Goal: Transaction & Acquisition: Obtain resource

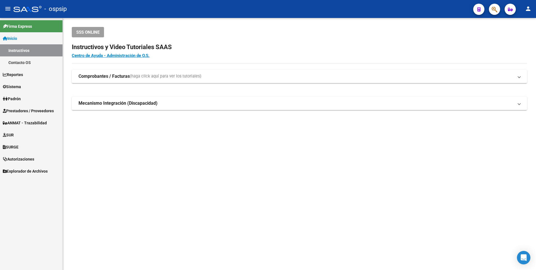
click at [488, 15] on div at bounding box center [492, 8] width 16 height 11
click at [489, 12] on button "button" at bounding box center [494, 9] width 11 height 11
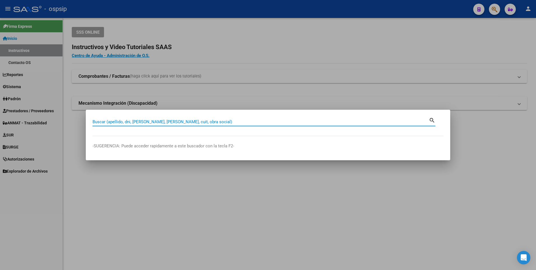
click at [227, 57] on div at bounding box center [268, 135] width 536 height 270
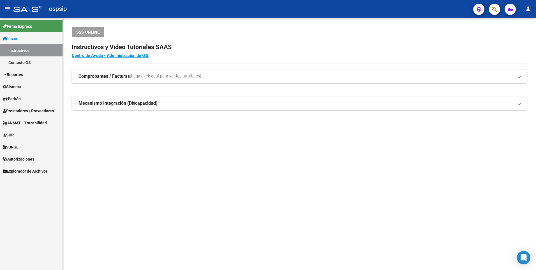
click at [500, 3] on mat-toolbar "menu - ospsip person" at bounding box center [268, 9] width 536 height 18
click at [494, 6] on span "button" at bounding box center [494, 9] width 6 height 11
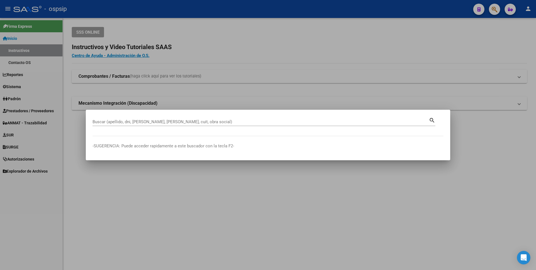
drag, startPoint x: 127, startPoint y: 82, endPoint x: 75, endPoint y: 85, distance: 52.2
click at [126, 82] on div at bounding box center [268, 135] width 536 height 270
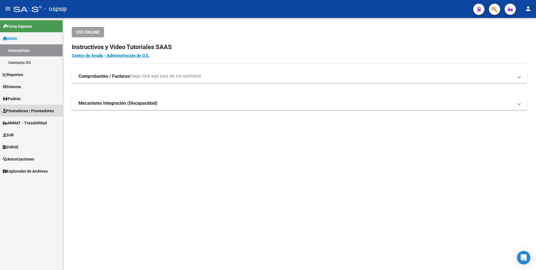
click at [25, 110] on span "Prestadores / Proveedores" at bounding box center [28, 111] width 51 height 6
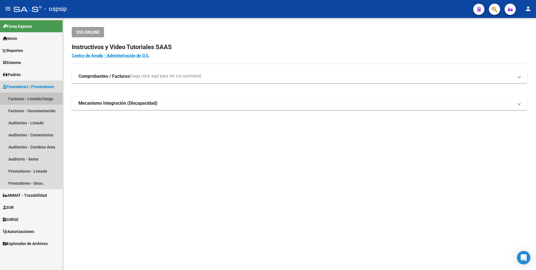
click at [24, 98] on link "Facturas - Listado/Carga" at bounding box center [31, 98] width 62 height 12
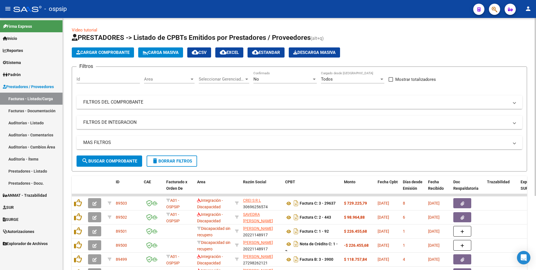
drag, startPoint x: 108, startPoint y: 97, endPoint x: 111, endPoint y: 100, distance: 3.4
click at [108, 97] on mat-expansion-panel-header "FILTROS DEL COMPROBANTE" at bounding box center [299, 101] width 446 height 13
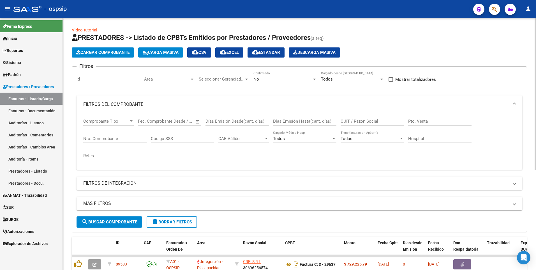
click at [108, 138] on input "Nro. Comprobante" at bounding box center [114, 138] width 63 height 5
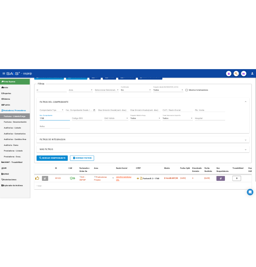
scroll to position [40, 0]
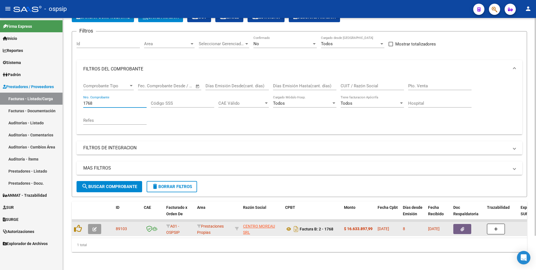
type input "1768"
click at [461, 231] on datatable-body-cell at bounding box center [468, 229] width 34 height 14
click at [462, 227] on button "button" at bounding box center [462, 229] width 18 height 10
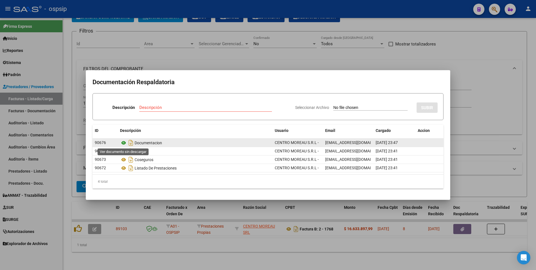
click at [124, 143] on icon at bounding box center [123, 142] width 7 height 7
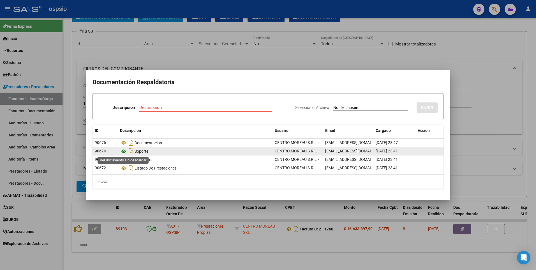
click at [123, 151] on icon at bounding box center [123, 151] width 7 height 7
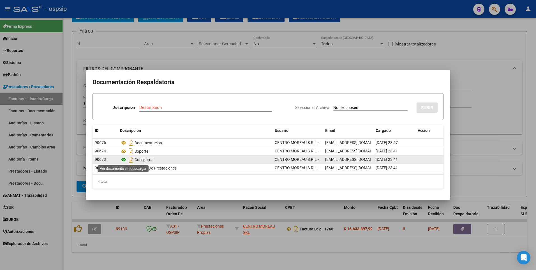
click at [124, 159] on icon at bounding box center [123, 159] width 7 height 7
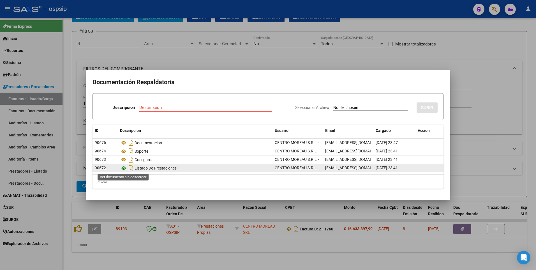
click at [125, 168] on icon at bounding box center [123, 167] width 7 height 7
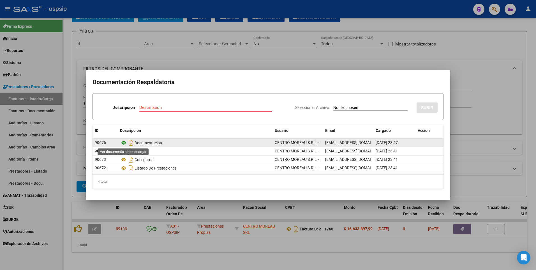
click at [122, 143] on icon at bounding box center [123, 142] width 7 height 7
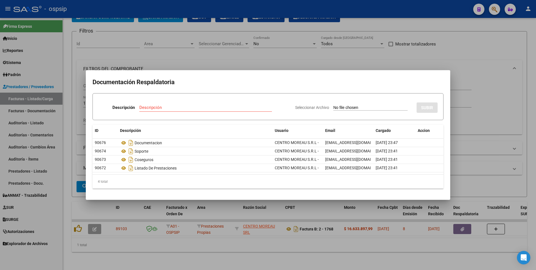
click at [358, 64] on div at bounding box center [268, 135] width 536 height 270
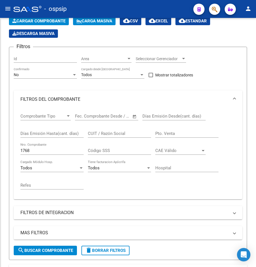
scroll to position [59, 0]
